Goal: Information Seeking & Learning: Get advice/opinions

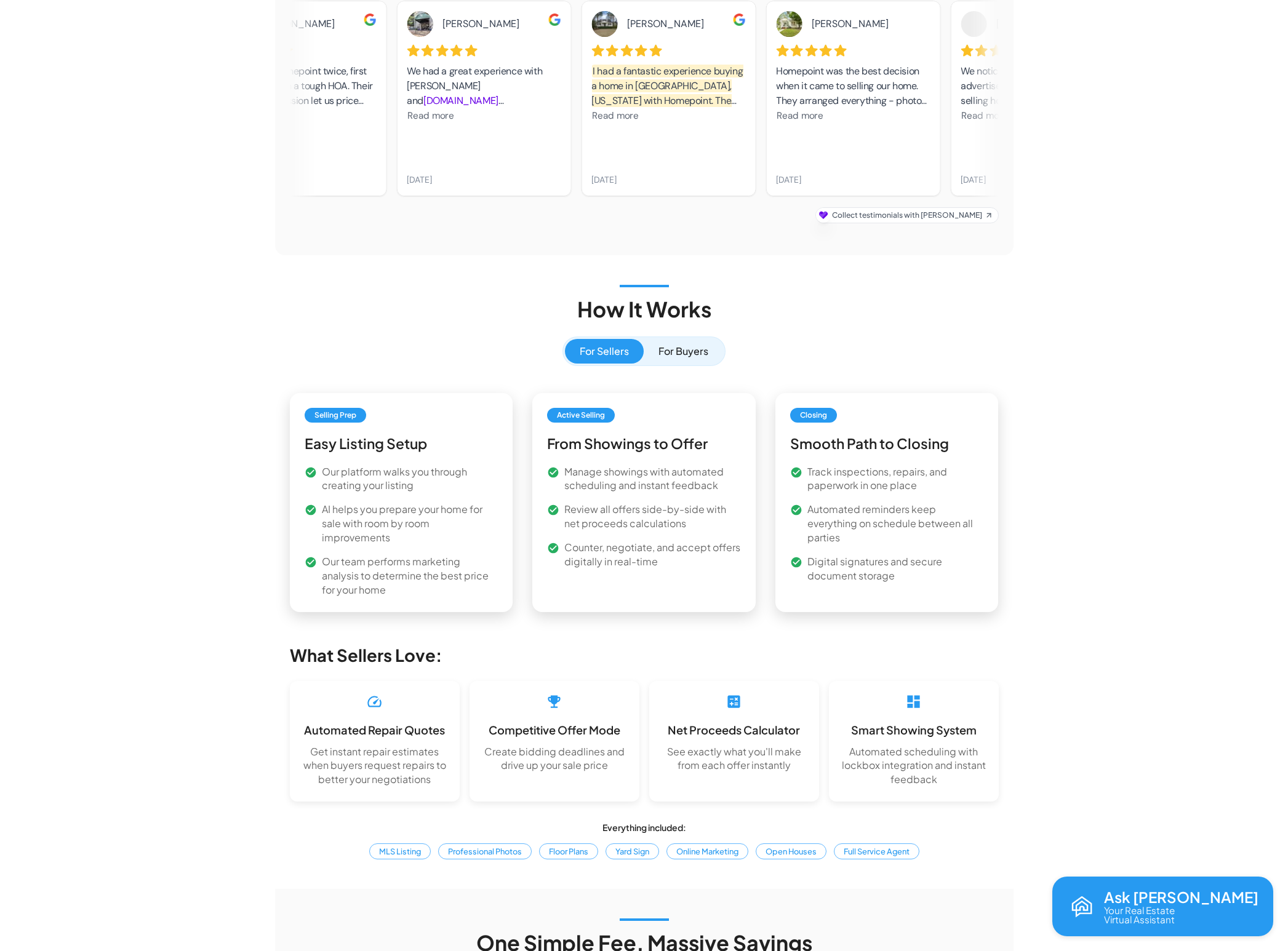
scroll to position [1147, 0]
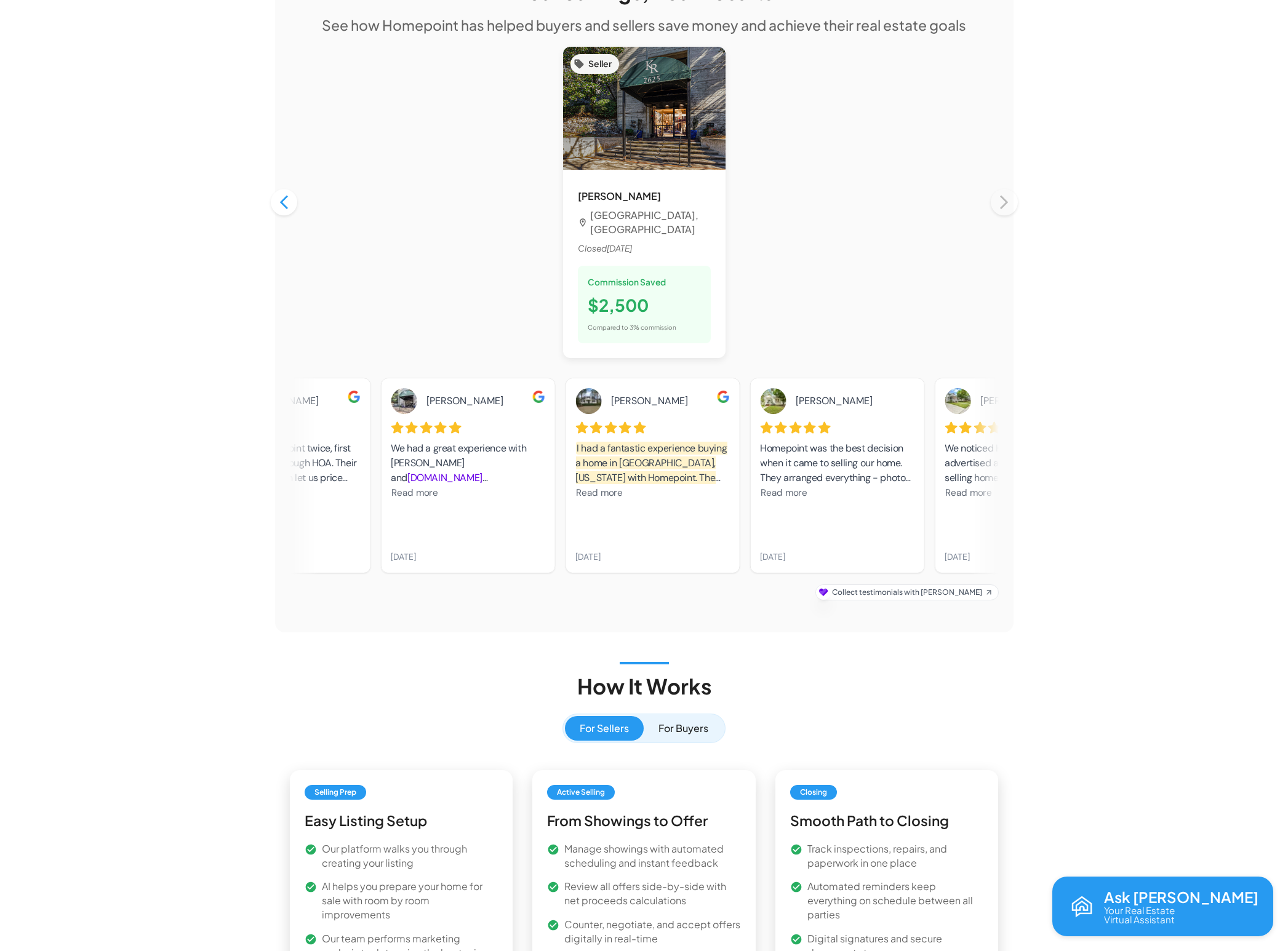
click at [809, 467] on div "Homepoint was the best decision when it came to selling our home. They arranged…" at bounding box center [837, 471] width 154 height 60
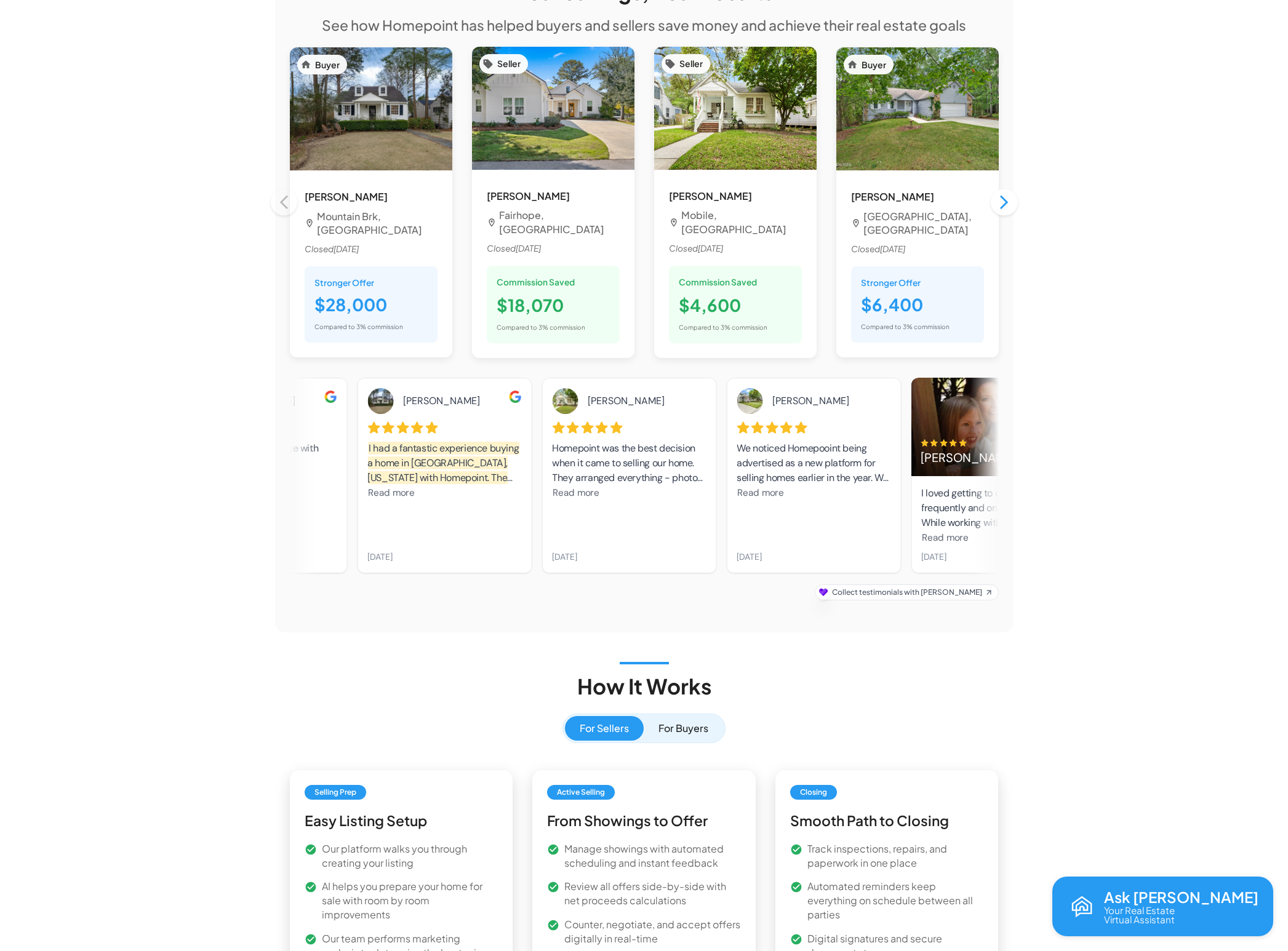
drag, startPoint x: 762, startPoint y: 424, endPoint x: 658, endPoint y: 435, distance: 104.6
click at [656, 441] on div "Homepoint was the best decision when it came to selling our home. They arranged…" at bounding box center [629, 464] width 154 height 44
click at [672, 441] on div "Homepoint was the best decision when it came to selling our home. They arranged…" at bounding box center [629, 464] width 154 height 44
click at [655, 441] on div "Homepoint was the best decision when it came to selling our home. They arranged…" at bounding box center [628, 464] width 154 height 44
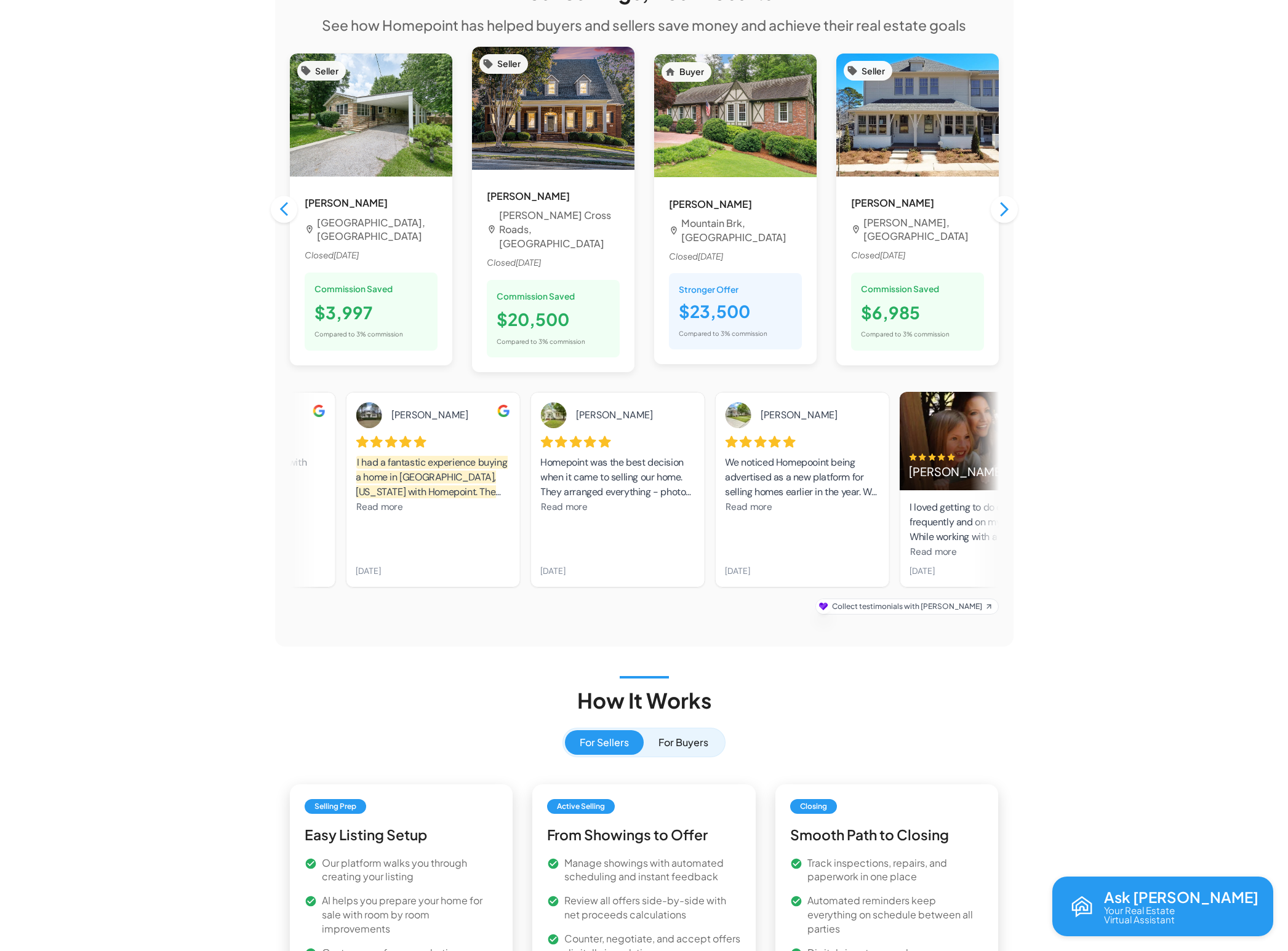
click at [562, 455] on div "Homepoint was the best decision when it came to selling our home. They arranged…" at bounding box center [617, 477] width 154 height 44
click at [564, 517] on div "[PERSON_NAME] was the best decision when it came to selling our home. They arra…" at bounding box center [617, 489] width 154 height 175
drag, startPoint x: 599, startPoint y: 539, endPoint x: 606, endPoint y: 534, distance: 8.6
click at [599, 539] on div "[PERSON_NAME] was the best decision when it came to selling our home. They arra…" at bounding box center [617, 490] width 175 height 196
click at [650, 473] on div "[PERSON_NAME] was the best decision when it came to selling our home. They arra…" at bounding box center [617, 489] width 154 height 175
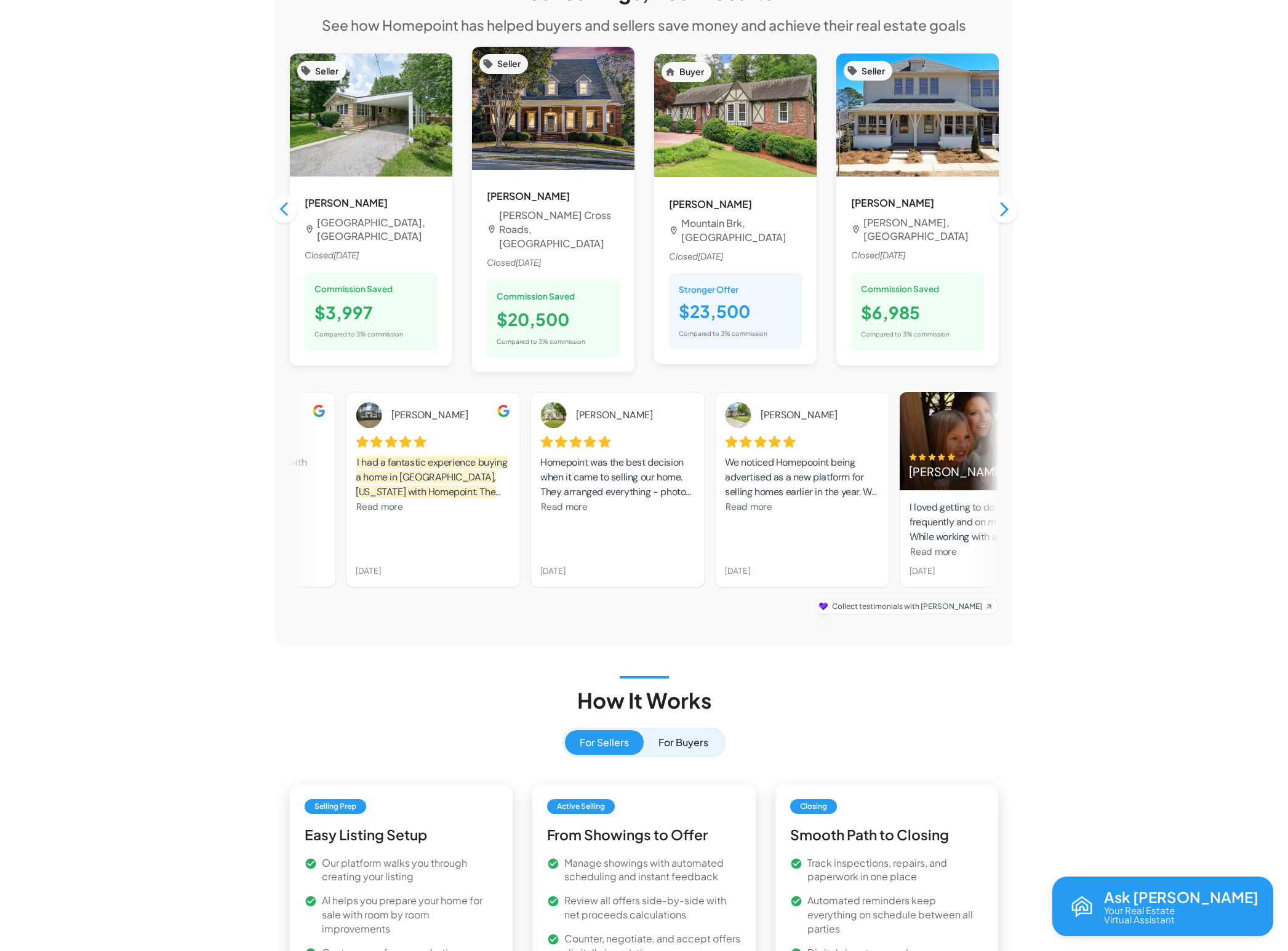
click at [628, 407] on div "[PERSON_NAME] was the best decision when it came to selling our home. They arra…" at bounding box center [617, 489] width 154 height 175
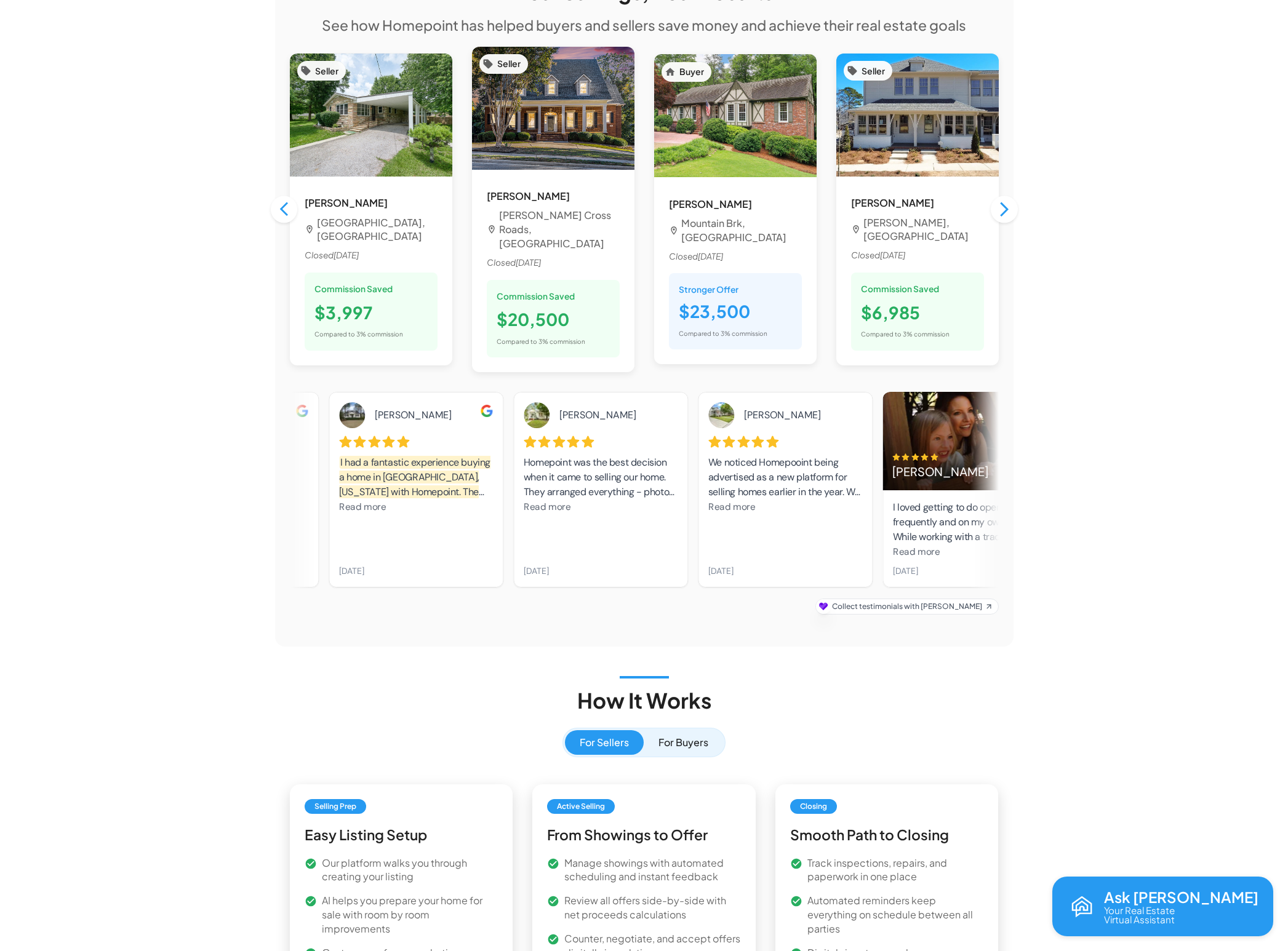
click at [943, 599] on div "Collect testimonials with [PERSON_NAME]" at bounding box center [907, 606] width 150 height 15
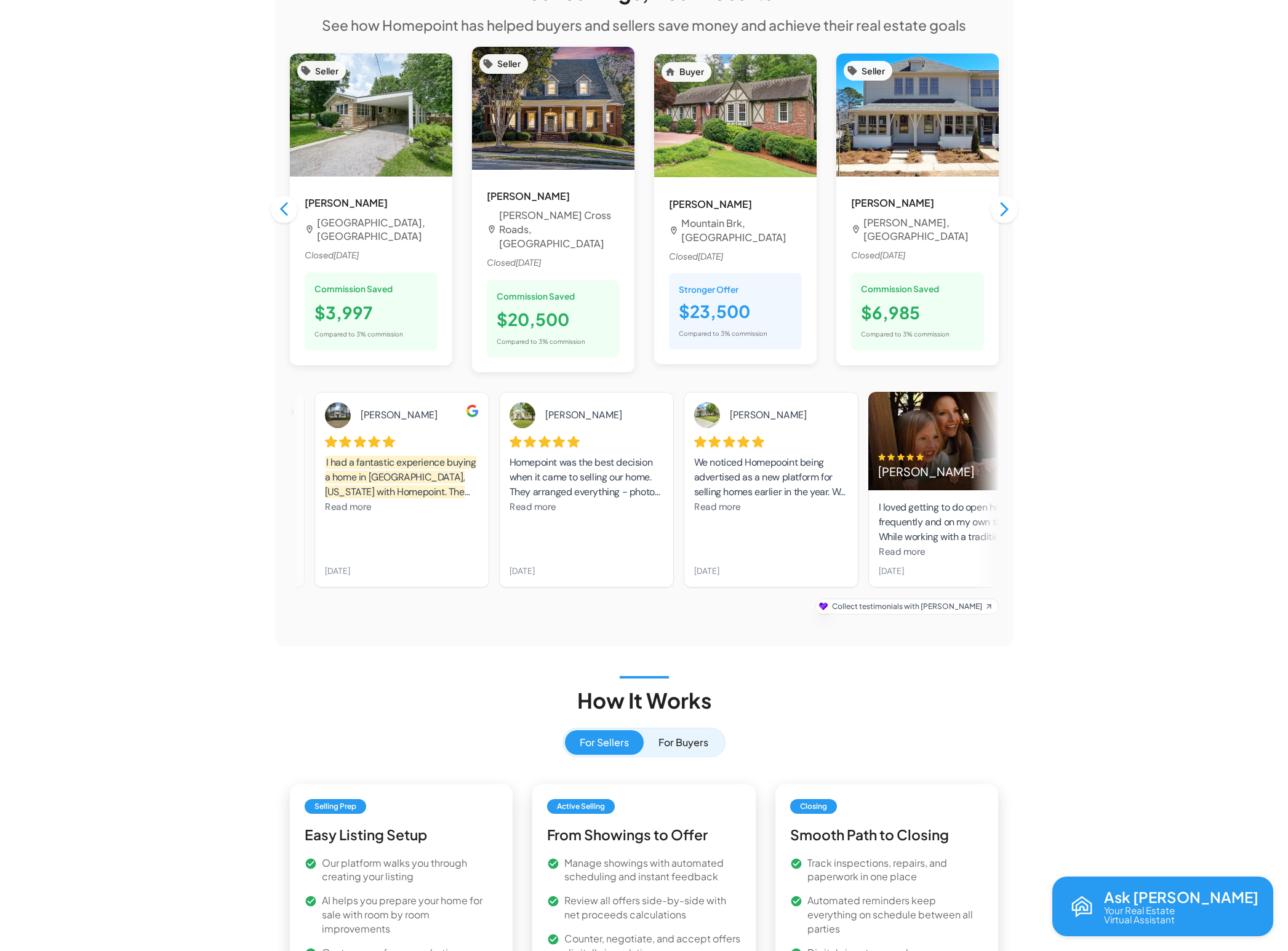
click at [552, 501] on span "Read more" at bounding box center [533, 506] width 47 height 12
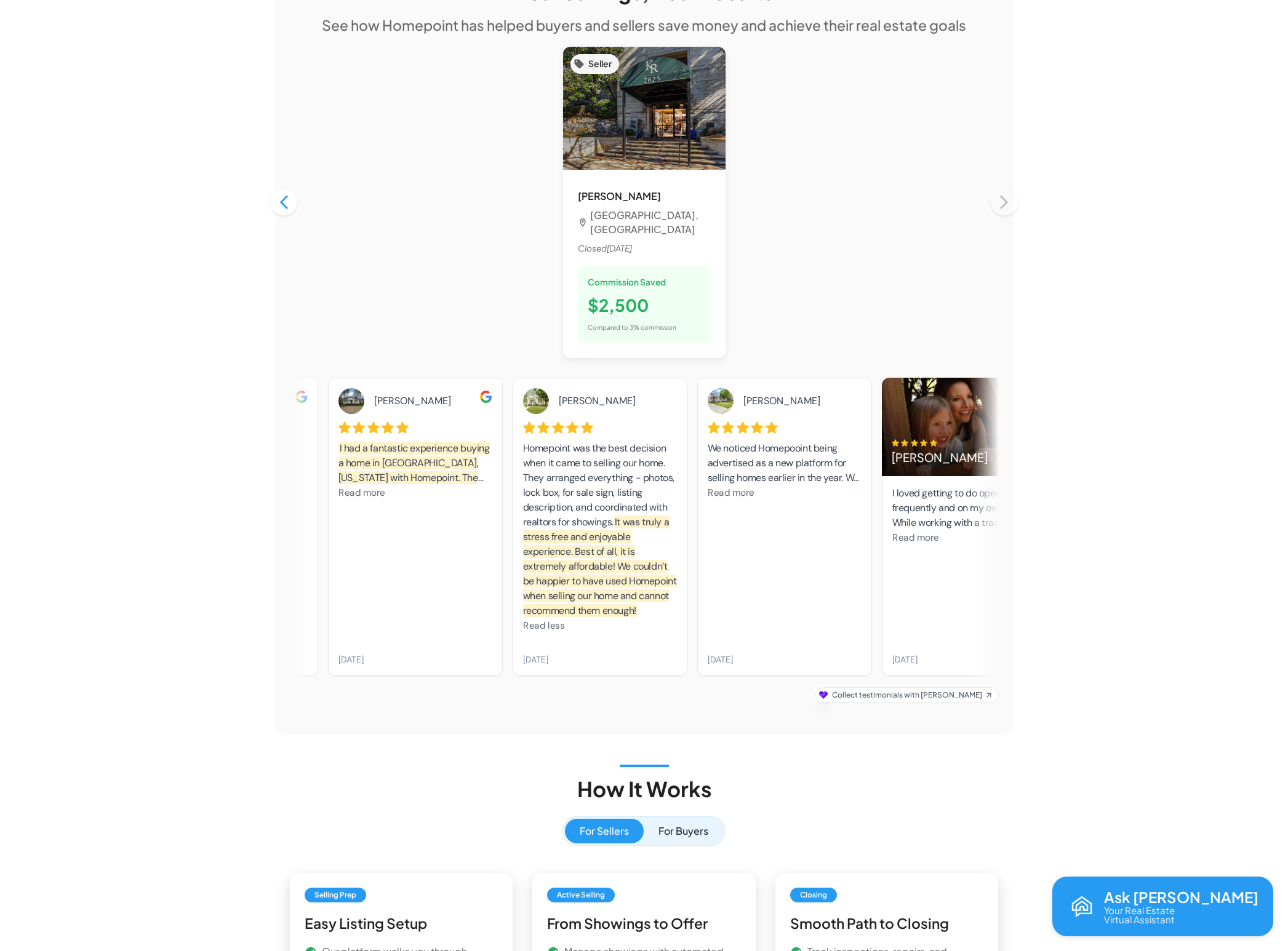
click at [567, 609] on div "Homepoint was the best decision when it came to selling our home. They arranged…" at bounding box center [600, 537] width 154 height 193
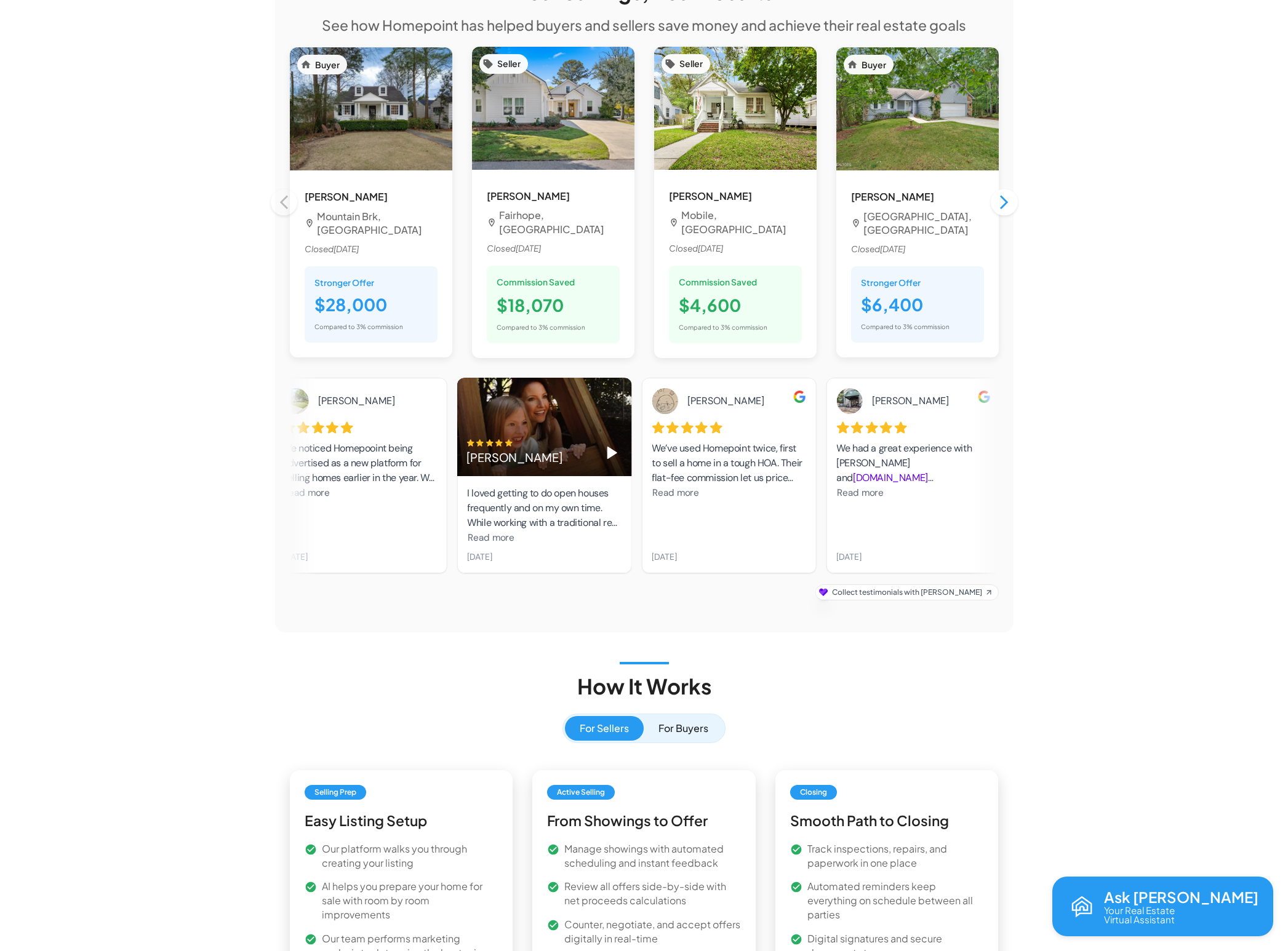
drag, startPoint x: 611, startPoint y: 477, endPoint x: 515, endPoint y: 476, distance: 96.0
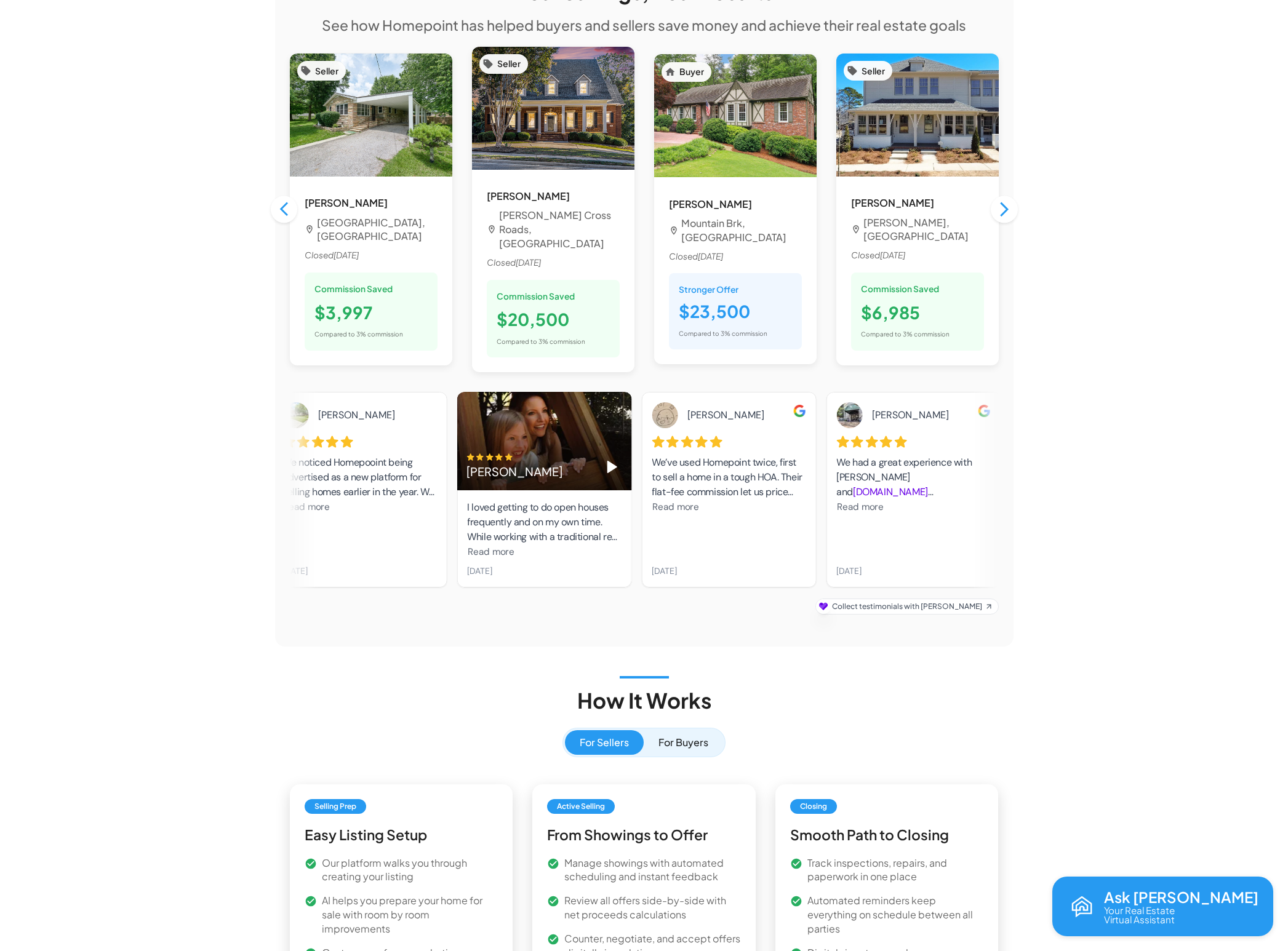
click at [505, 546] on span "Read more" at bounding box center [490, 551] width 47 height 12
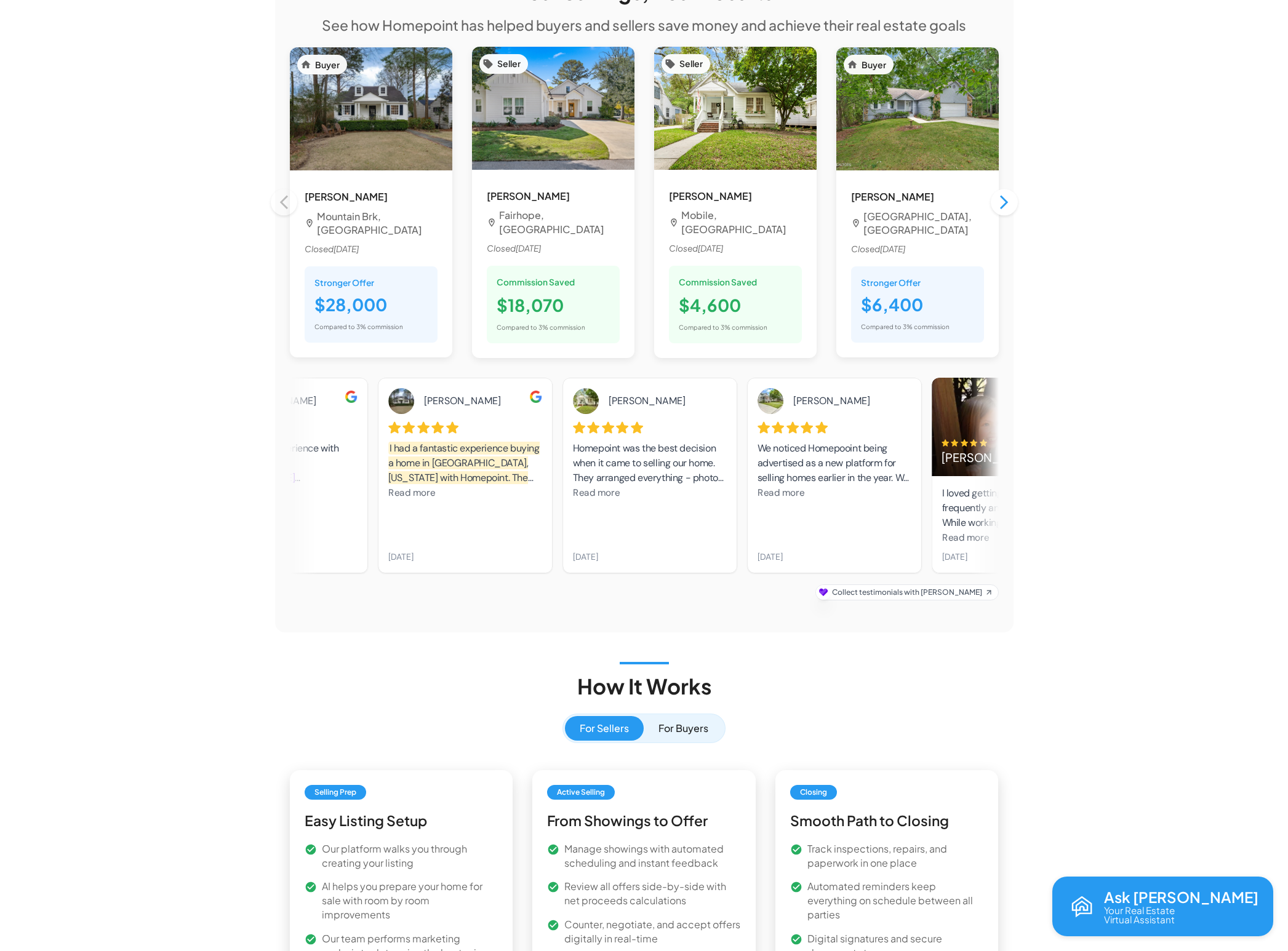
drag, startPoint x: 846, startPoint y: 504, endPoint x: 534, endPoint y: 506, distance: 312.0
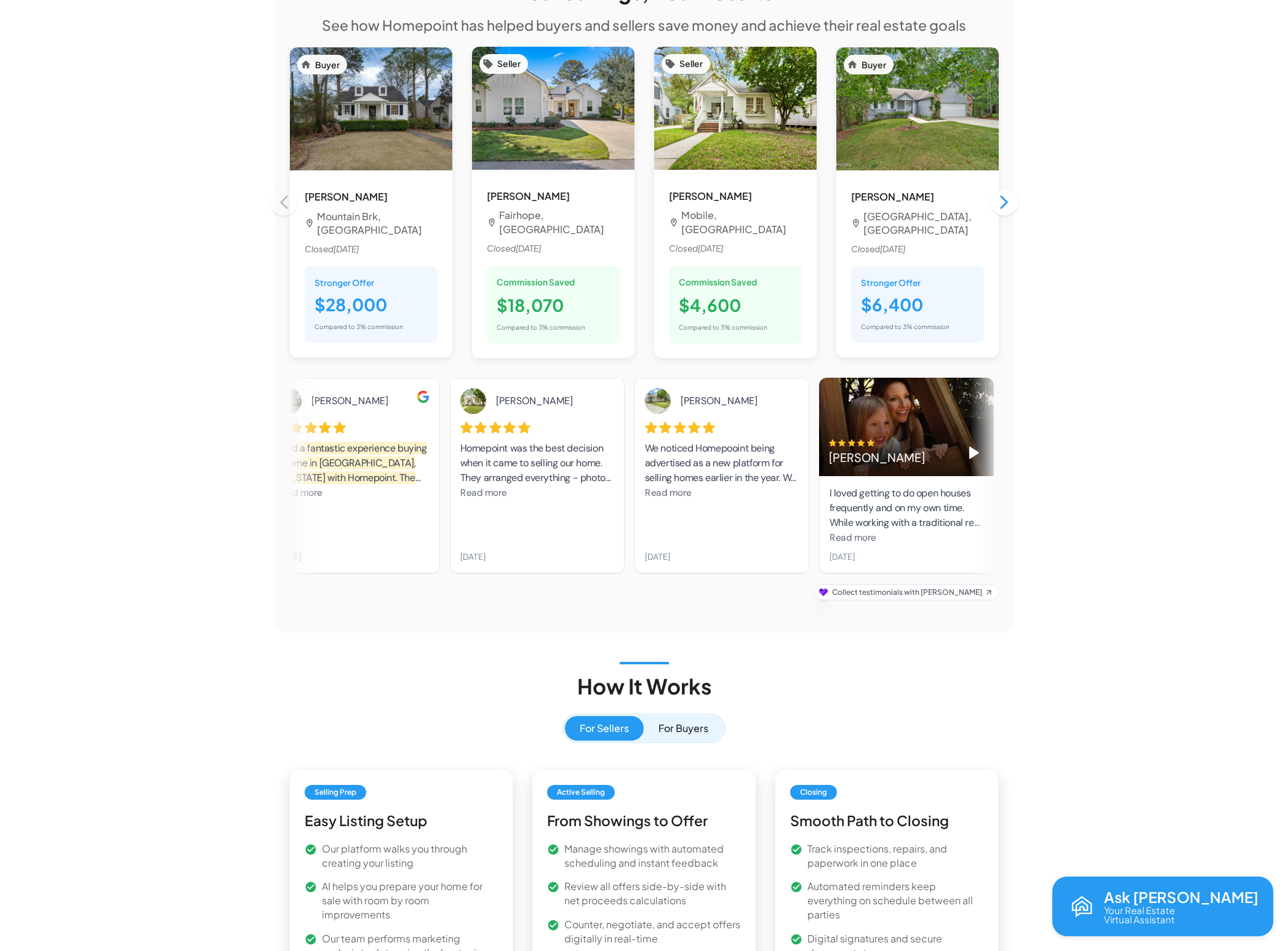
drag, startPoint x: 796, startPoint y: 494, endPoint x: 506, endPoint y: 498, distance: 290.0
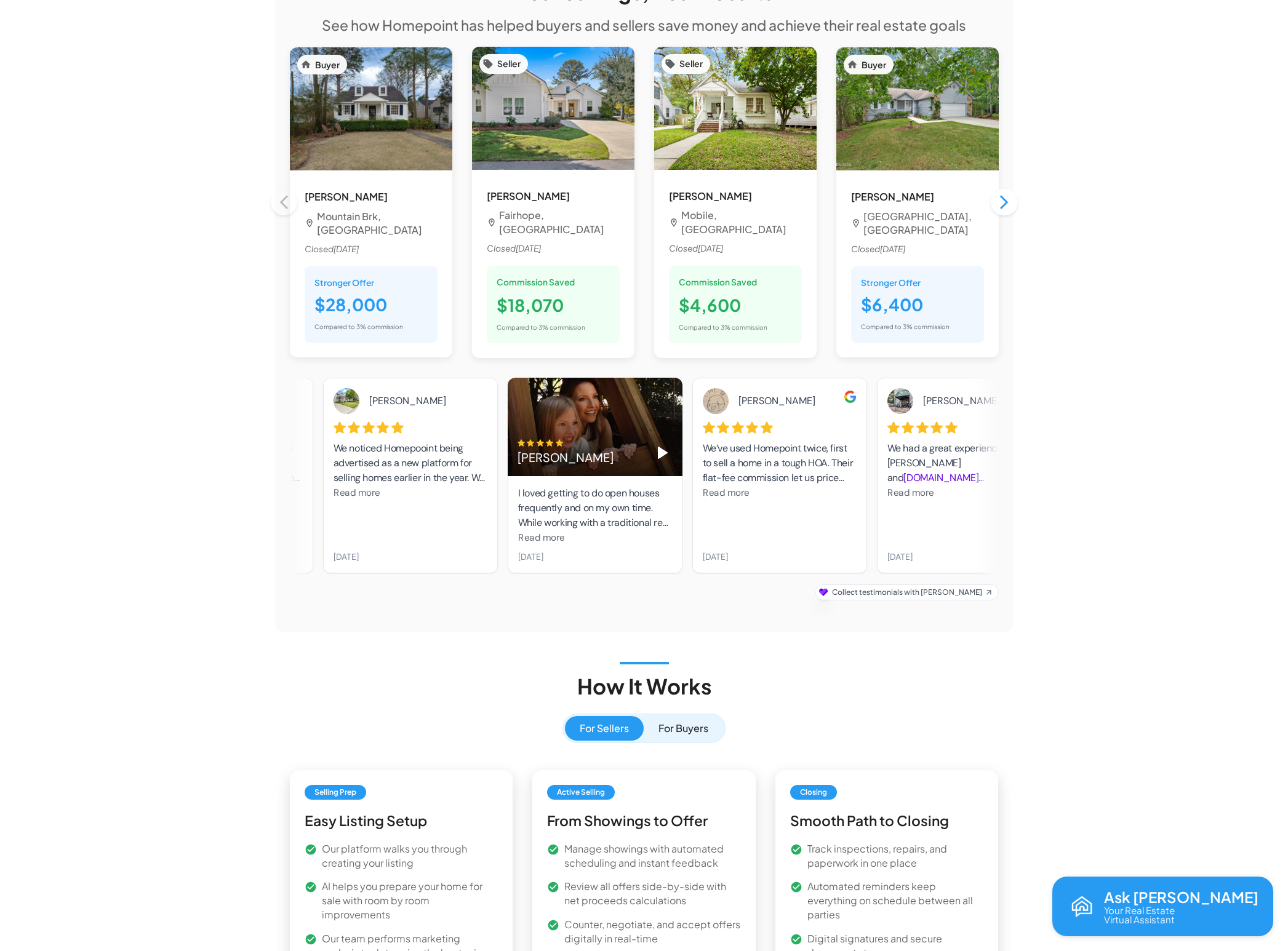
drag, startPoint x: 797, startPoint y: 490, endPoint x: 635, endPoint y: 492, distance: 162.0
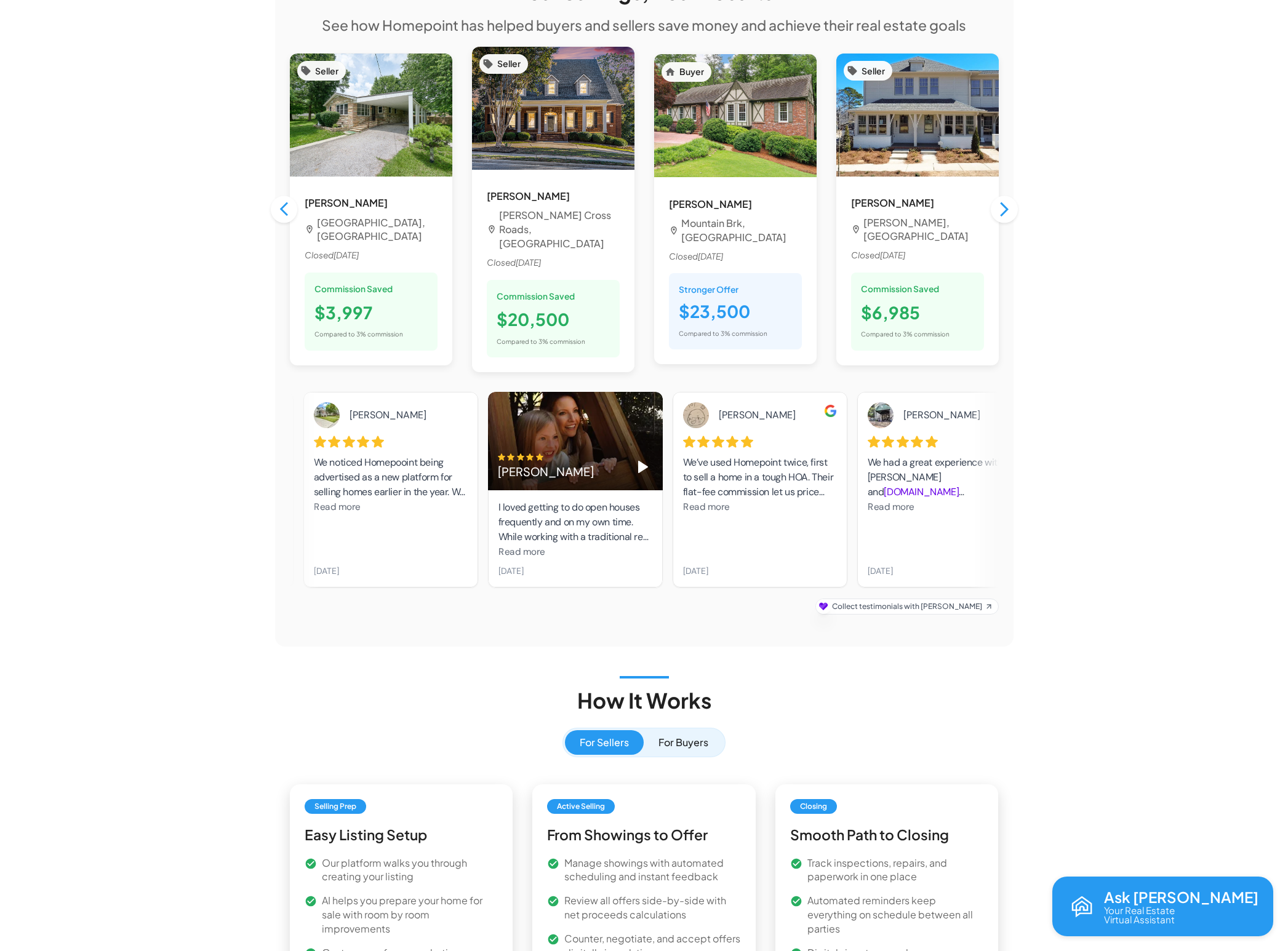
click at [538, 546] on span "Read more" at bounding box center [522, 551] width 47 height 12
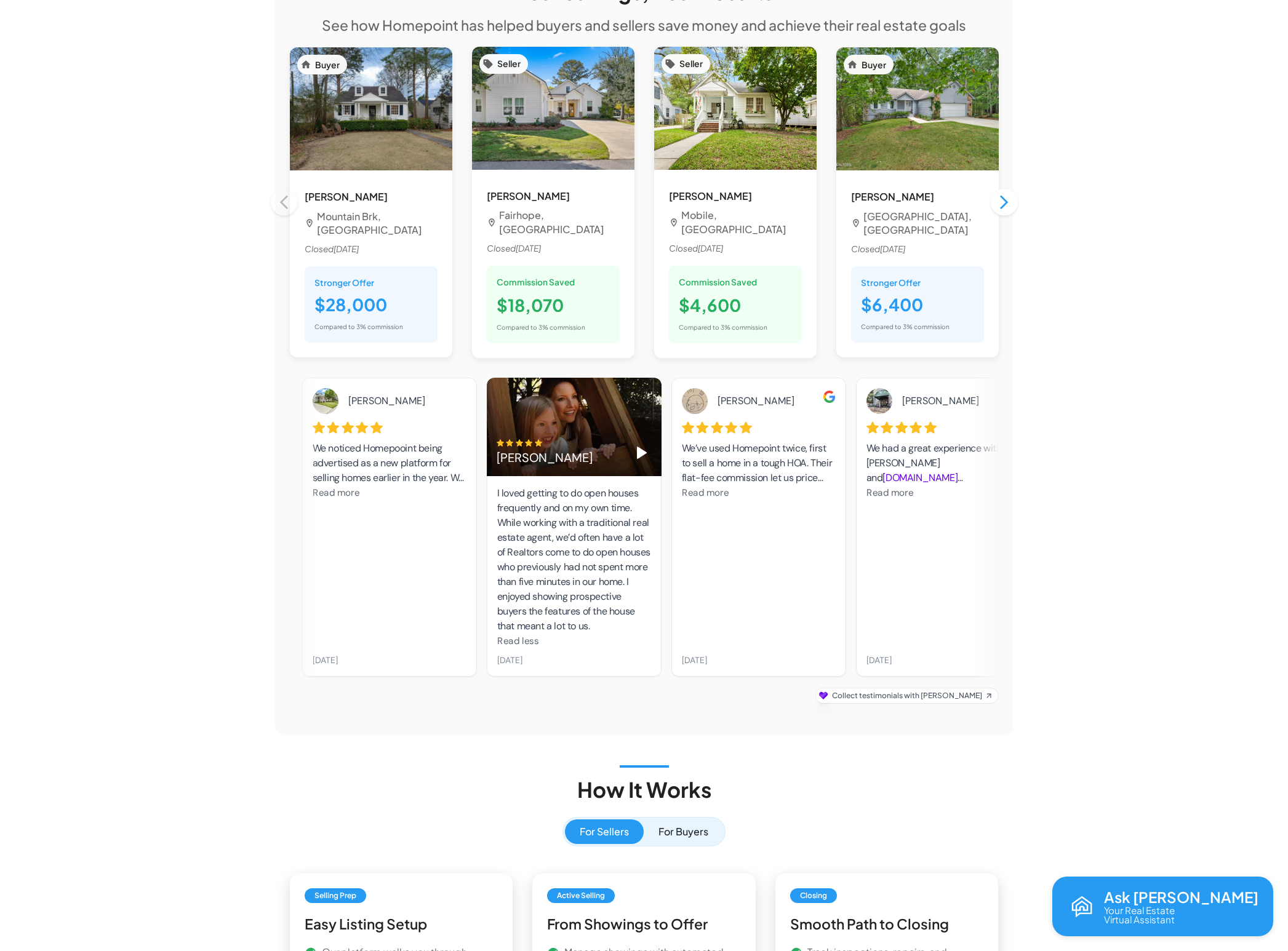
click at [344, 487] on span "Read more" at bounding box center [336, 493] width 47 height 12
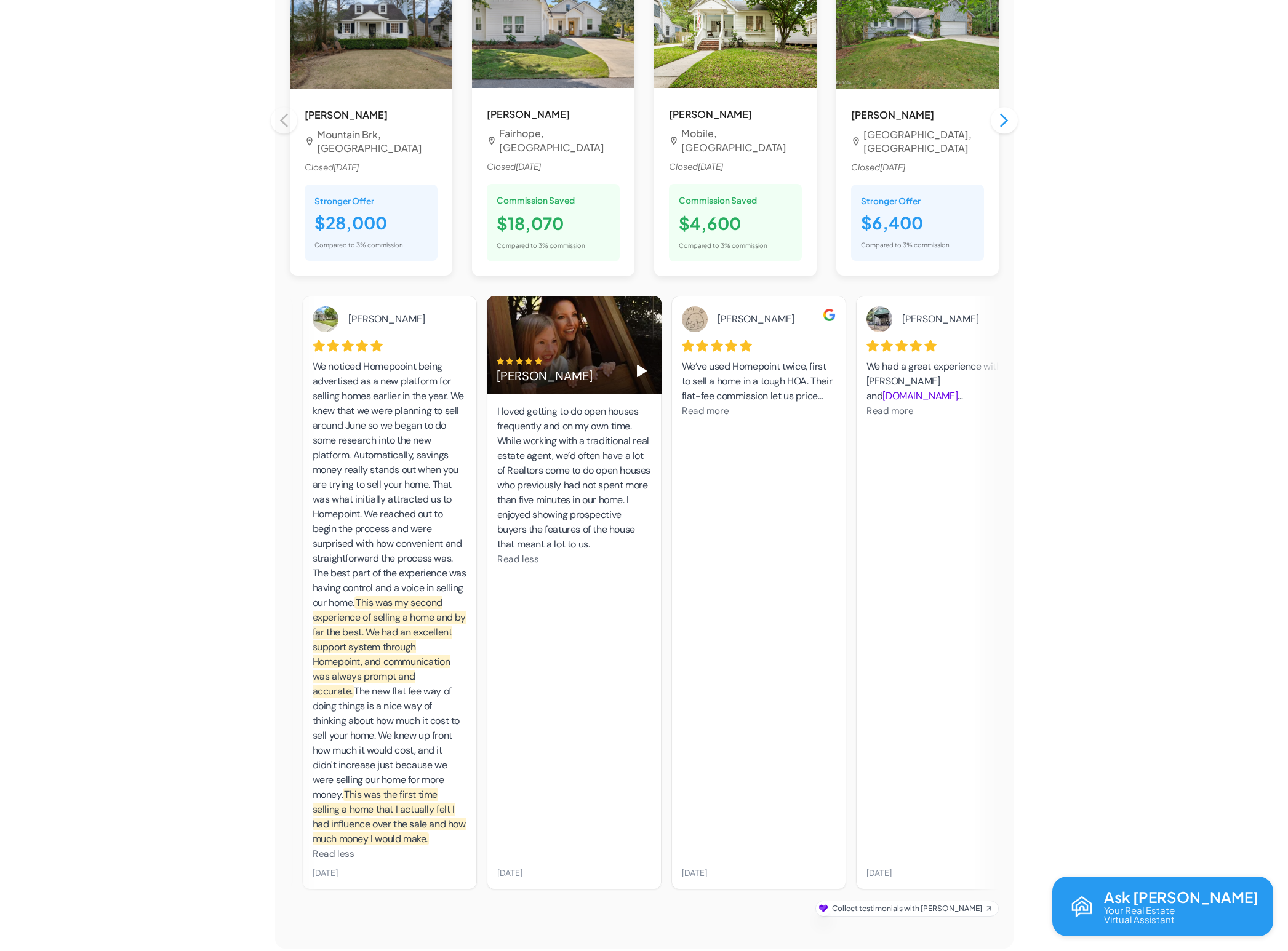
scroll to position [1231, 0]
